Goal: Task Accomplishment & Management: Complete application form

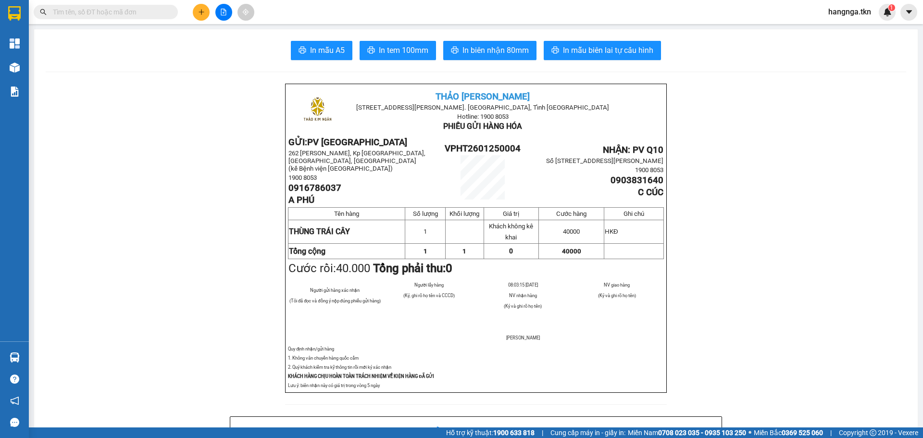
click at [119, 9] on input "text" at bounding box center [109, 12] width 113 height 11
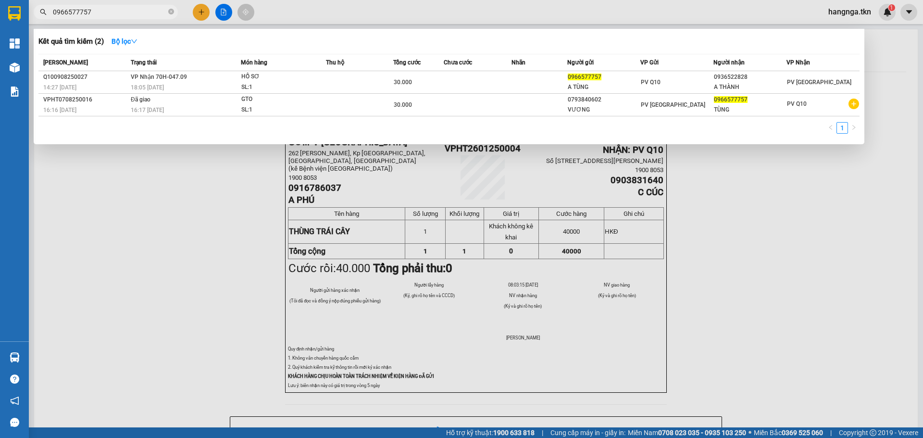
type input "0966577757"
click at [167, 11] on span "0966577757" at bounding box center [106, 12] width 144 height 14
click at [168, 12] on icon "close-circle" at bounding box center [171, 12] width 6 height 6
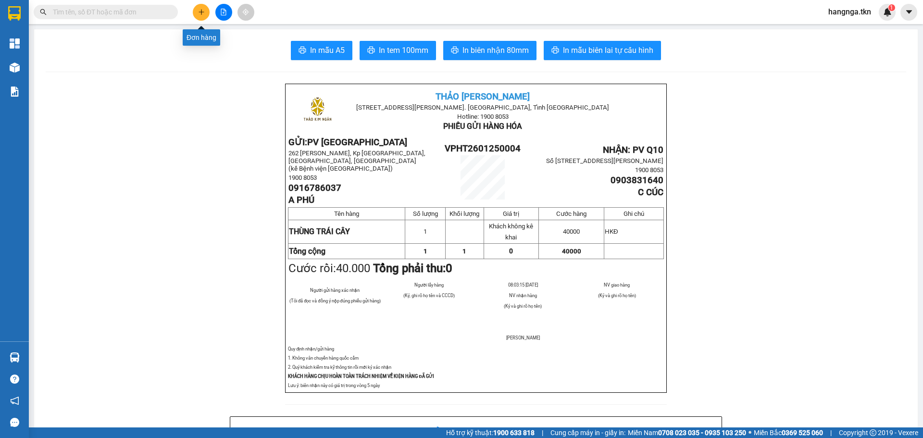
click at [206, 8] on button at bounding box center [201, 12] width 17 height 17
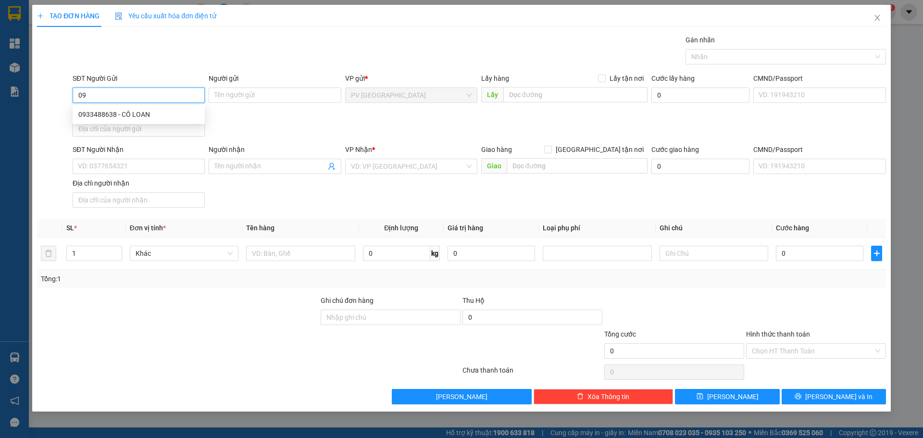
type input "0"
type input "0793883970"
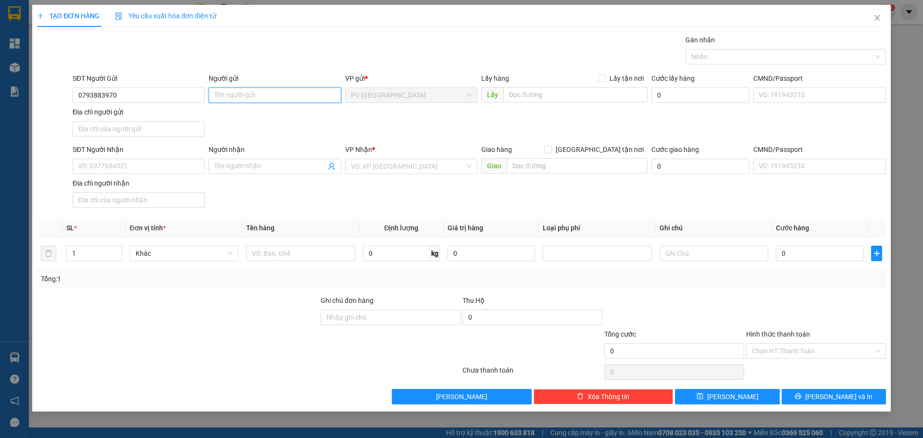
click at [231, 101] on input "Người gửi" at bounding box center [275, 94] width 132 height 15
type input "HÂN"
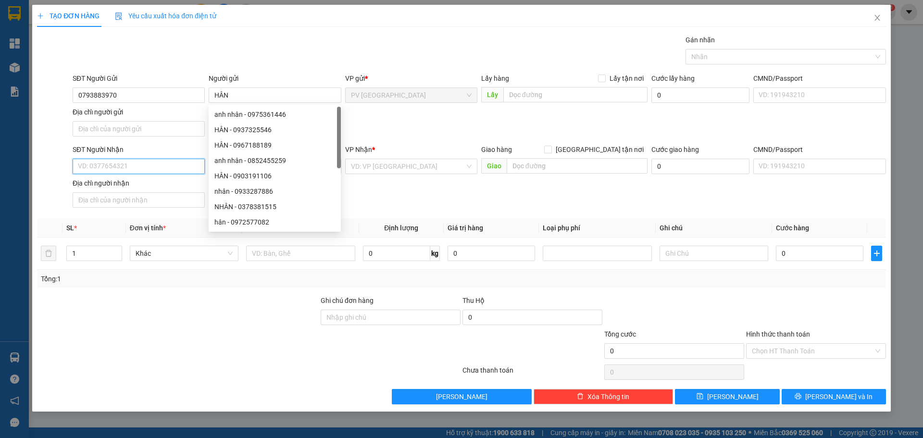
click at [143, 160] on input "SĐT Người Nhận" at bounding box center [139, 166] width 132 height 15
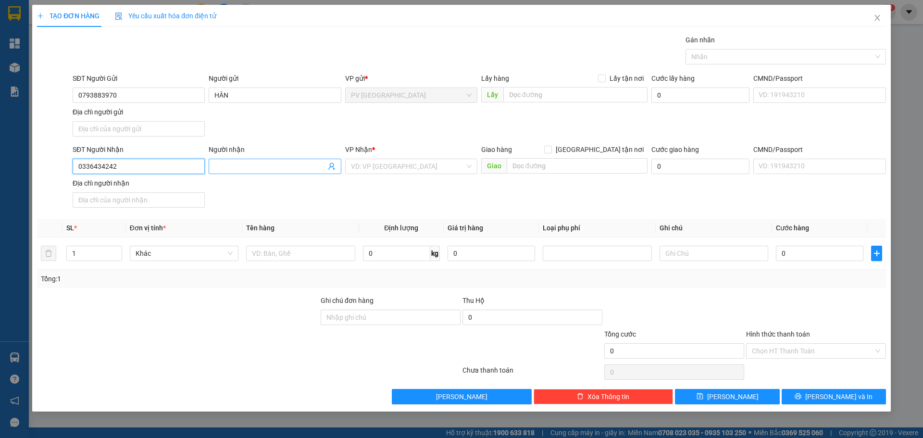
type input "0336434242"
click at [248, 171] on input "Người nhận" at bounding box center [269, 166] width 111 height 11
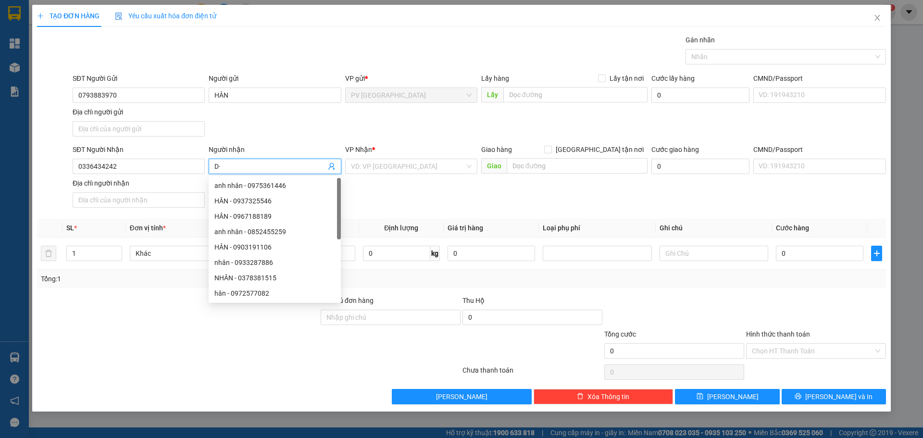
type input "D"
type input "ĐỨC"
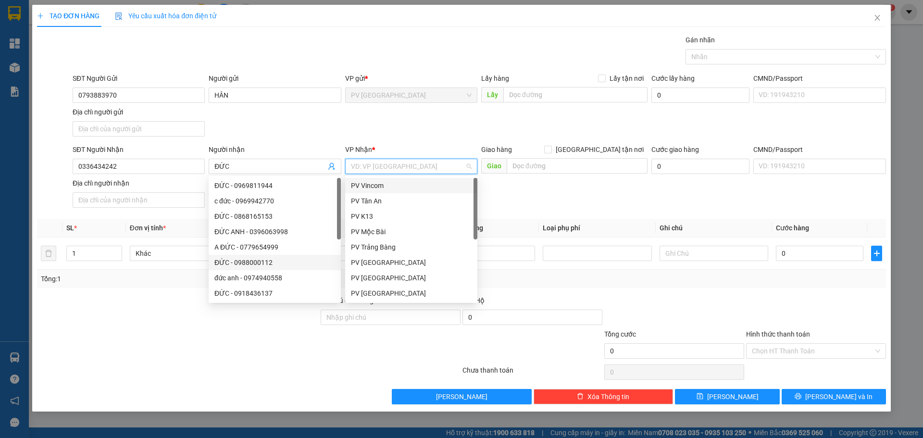
click at [400, 165] on input "search" at bounding box center [408, 166] width 114 height 14
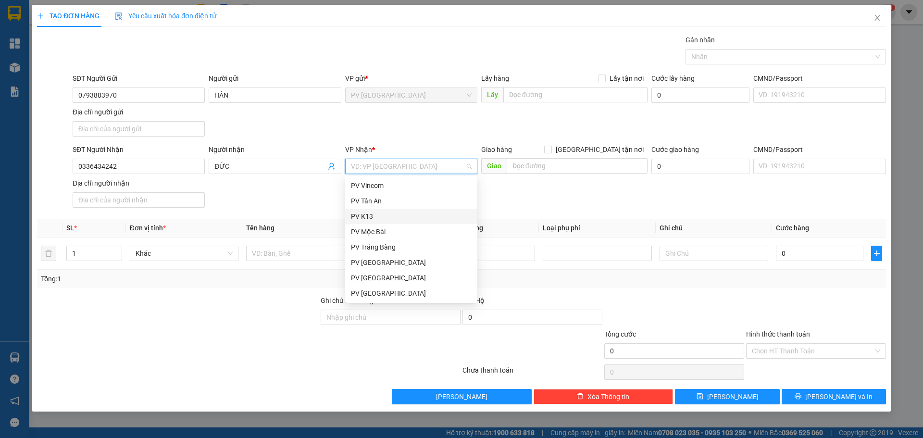
scroll to position [62, 0]
click at [387, 287] on div "PV Q10" at bounding box center [411, 292] width 132 height 15
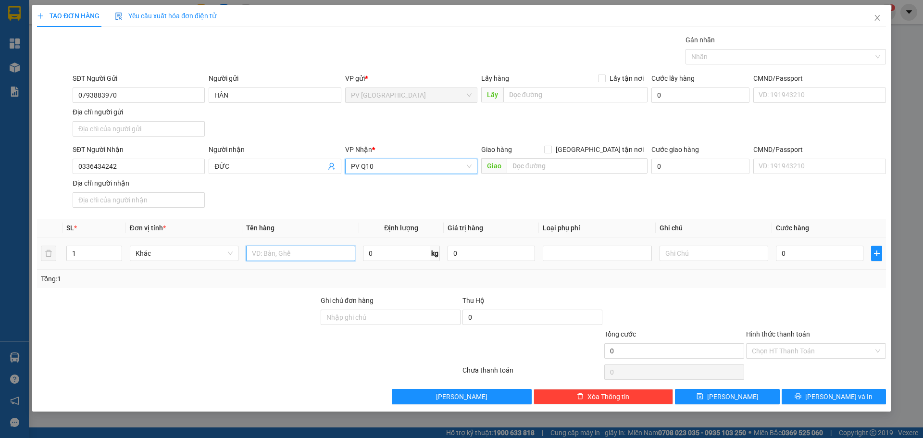
click at [285, 256] on input "text" at bounding box center [300, 253] width 109 height 15
type input "HỘP CÁ KHÔ"
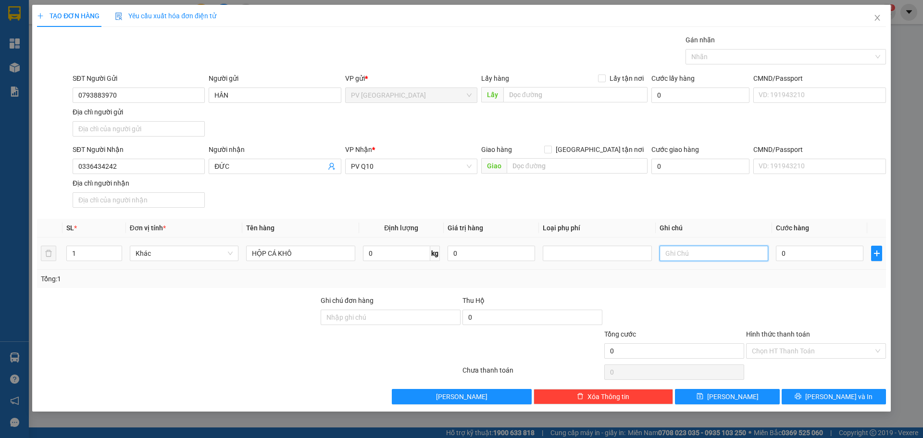
click at [679, 258] on input "text" at bounding box center [713, 253] width 109 height 15
type input "HƯ KHÔNG ĐỀN"
click at [818, 263] on td "0" at bounding box center [819, 253] width 95 height 32
click at [804, 255] on input "0" at bounding box center [819, 253] width 87 height 15
type input "3"
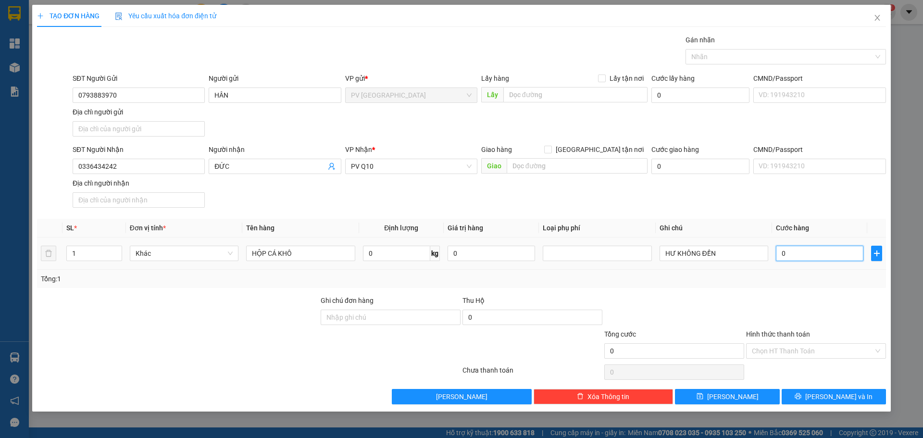
type input "3"
type input "30"
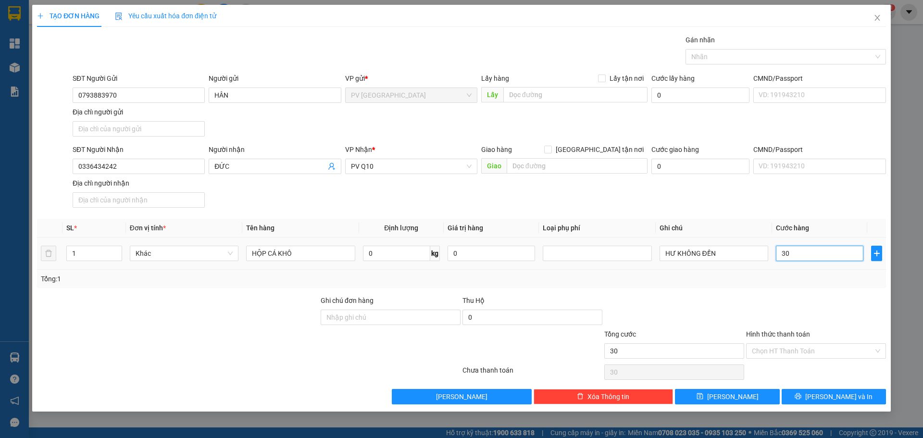
type input "300"
type input "3.000"
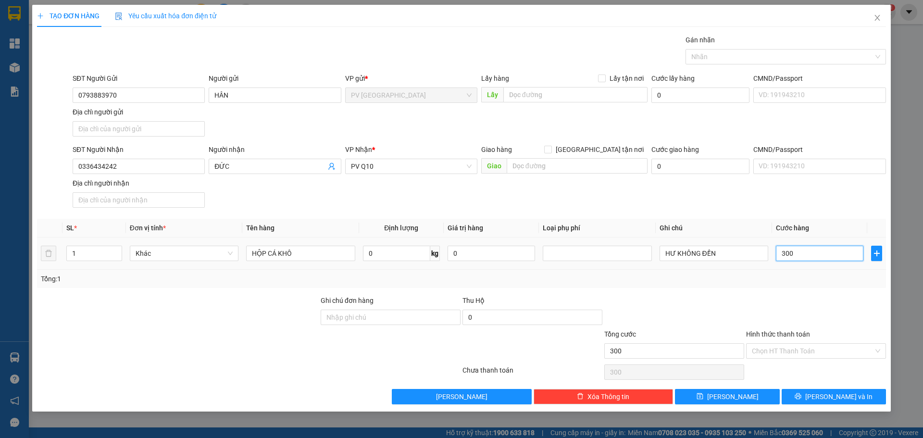
type input "3.000"
type input "30.000"
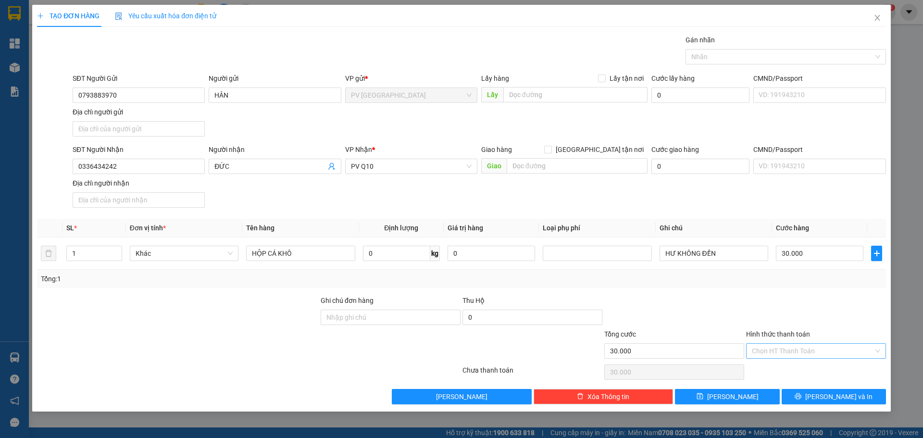
click at [772, 352] on input "Hình thức thanh toán" at bounding box center [813, 351] width 122 height 14
click at [769, 372] on div "Tại văn phòng" at bounding box center [816, 370] width 128 height 11
type input "0"
click at [750, 396] on button "[PERSON_NAME]" at bounding box center [727, 396] width 104 height 15
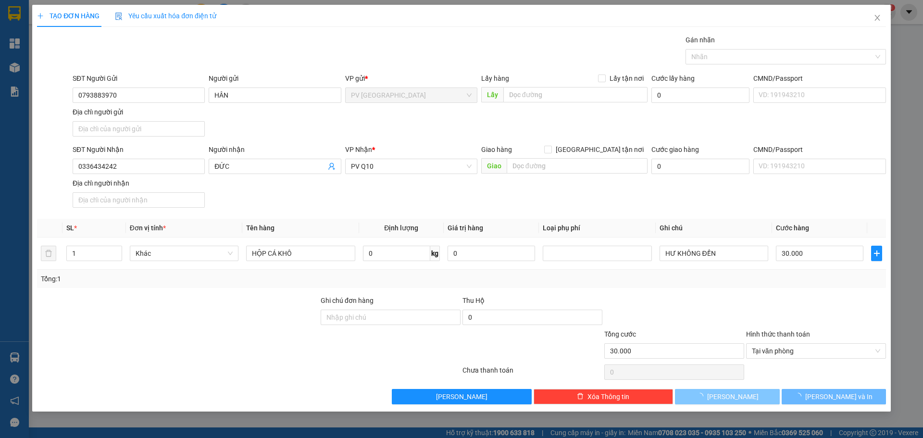
type input "0"
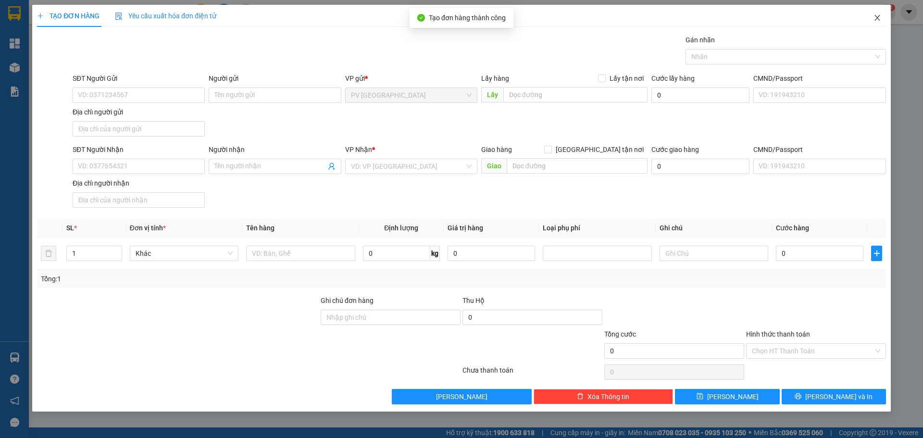
click at [875, 18] on icon "close" at bounding box center [877, 18] width 8 height 8
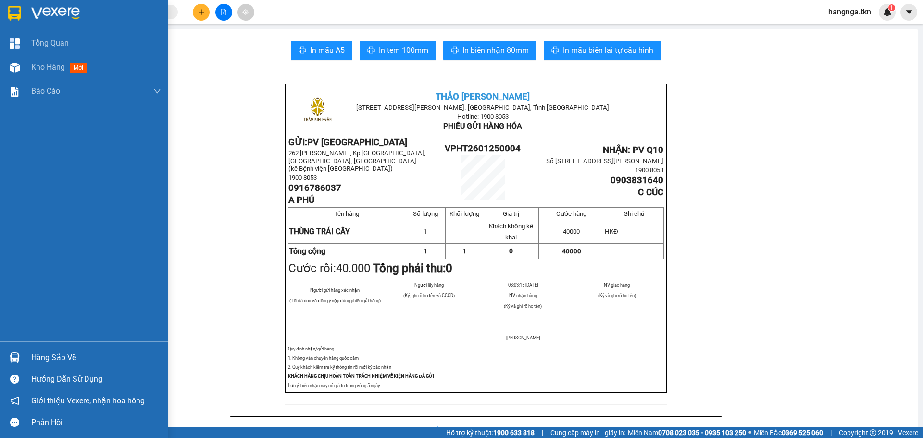
click at [27, 12] on div at bounding box center [84, 15] width 168 height 31
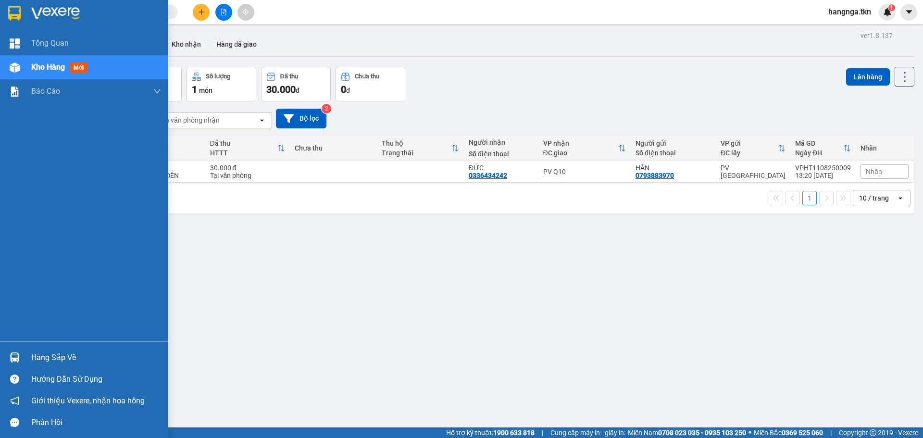
click at [29, 12] on div at bounding box center [84, 15] width 168 height 31
